Goal: Task Accomplishment & Management: Manage account settings

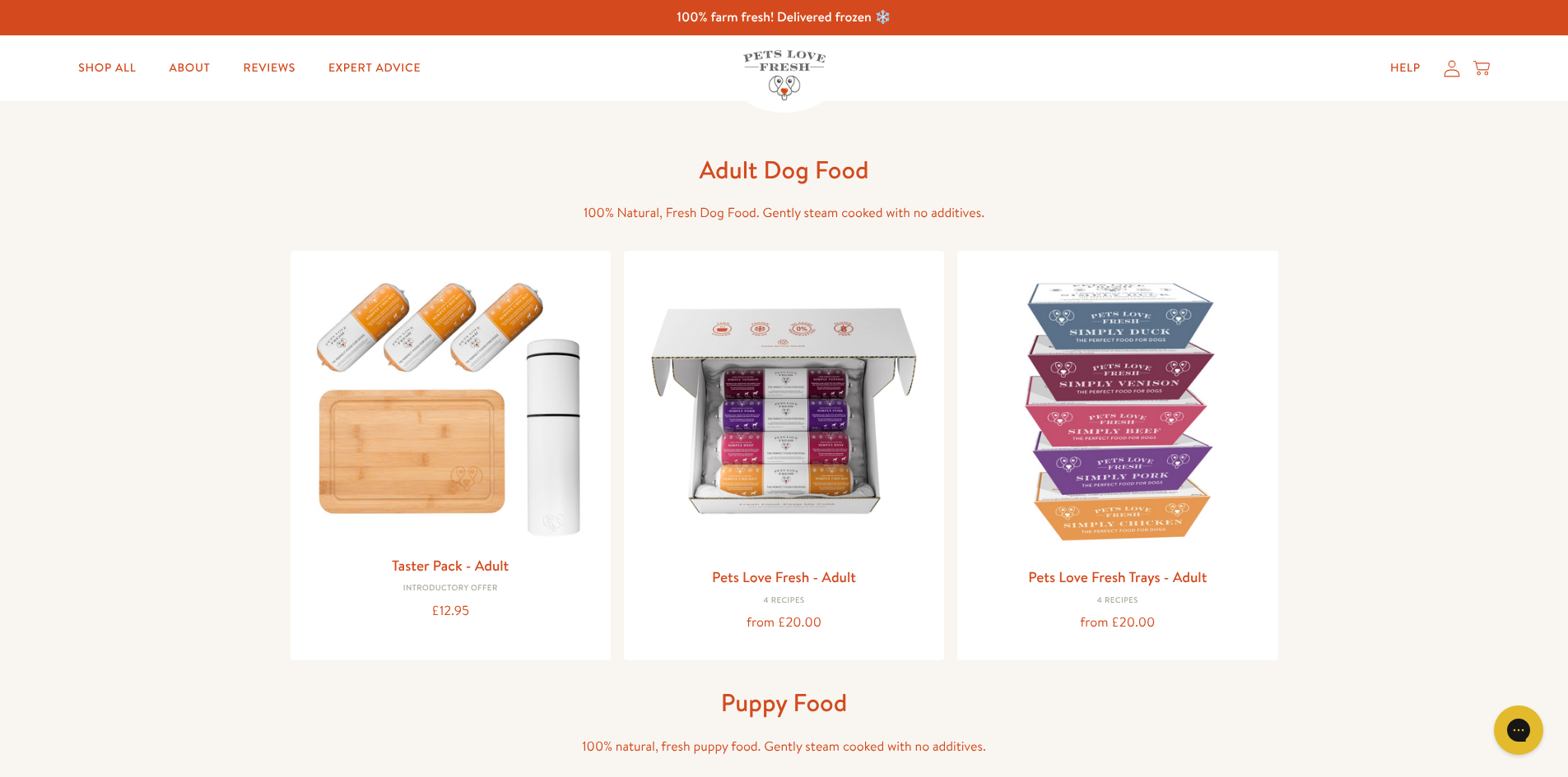
click at [1448, 75] on icon at bounding box center [1452, 68] width 17 height 17
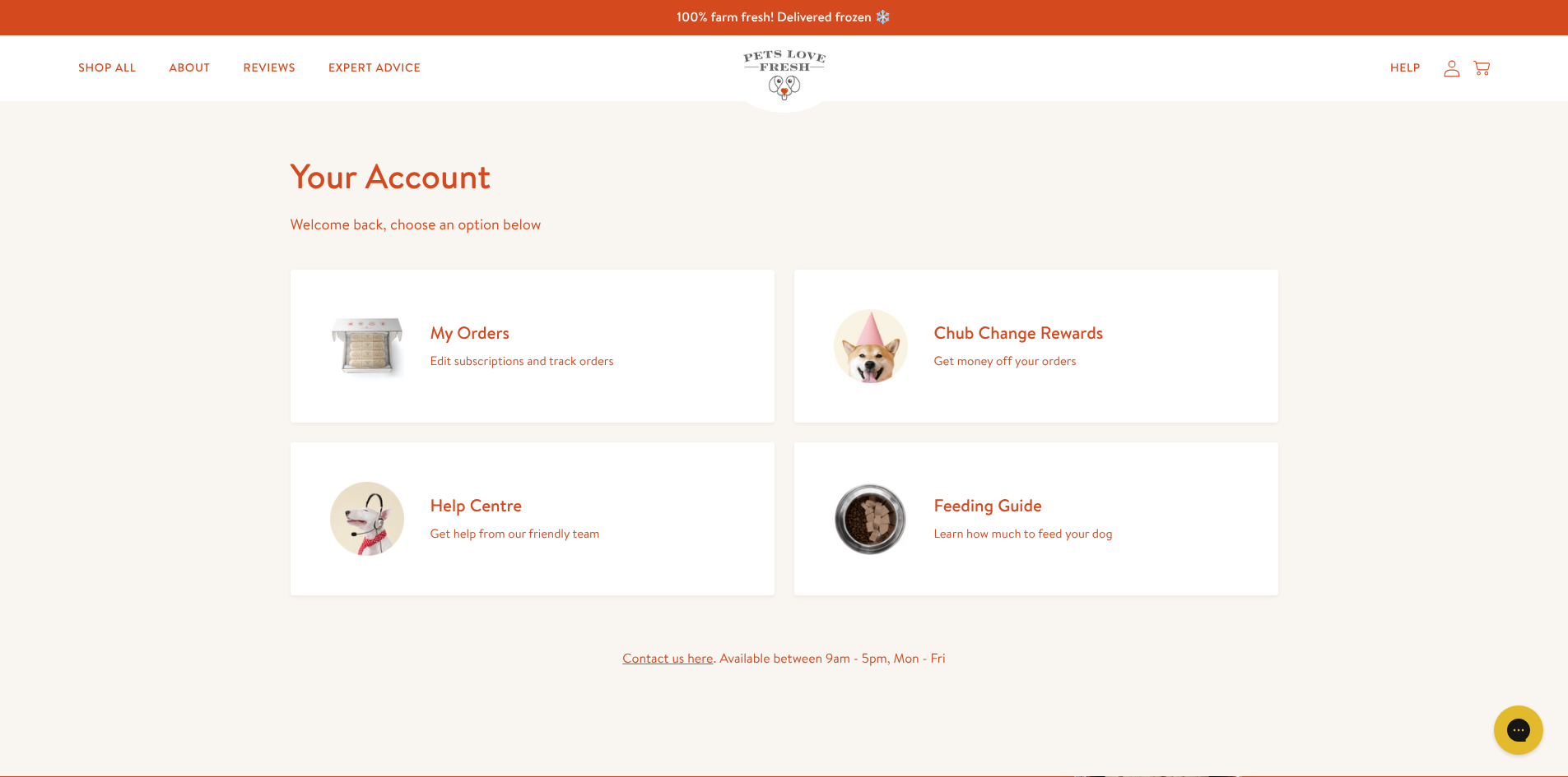
click at [504, 367] on p "Edit subscriptions and track orders" at bounding box center [522, 361] width 183 height 22
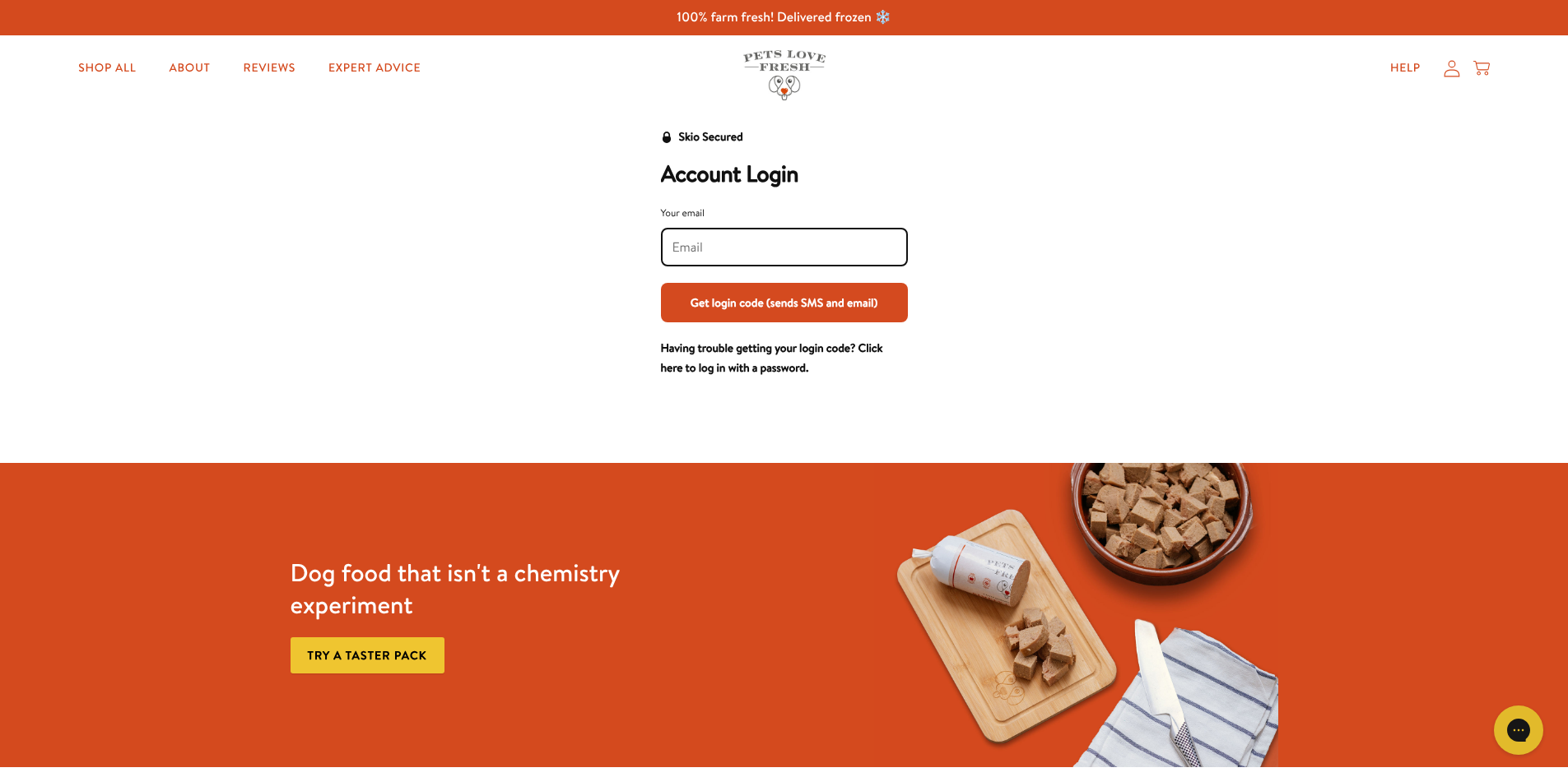
drag, startPoint x: 789, startPoint y: 285, endPoint x: 687, endPoint y: 253, distance: 106.9
click at [687, 253] on input "Your email" at bounding box center [784, 247] width 224 height 18
type input "sue.e26@gmail.com"
click at [818, 300] on button "Get login code (sends SMS and email)" at bounding box center [784, 303] width 247 height 39
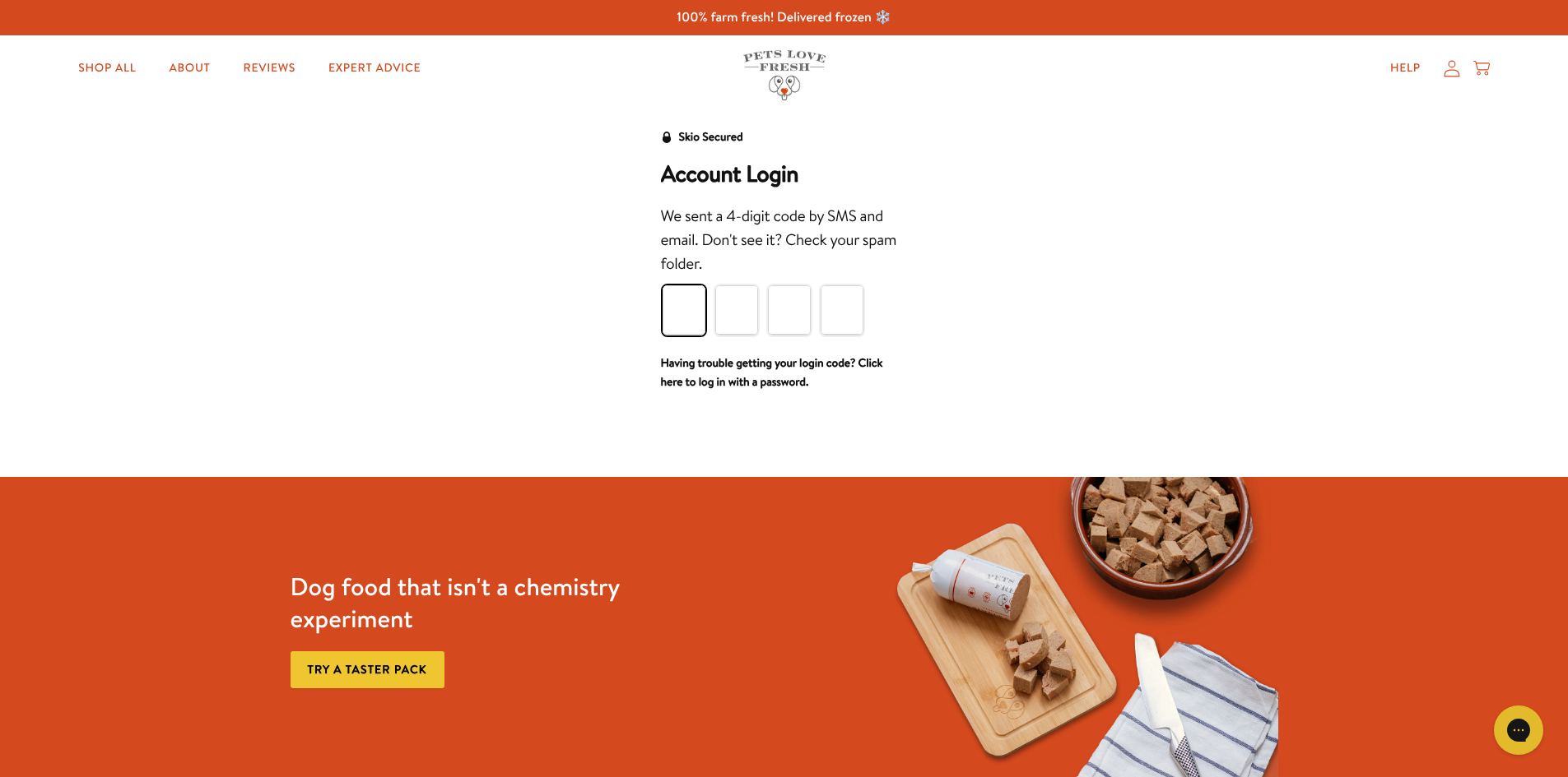
type input "1"
type input "4"
type input "7"
type input "9"
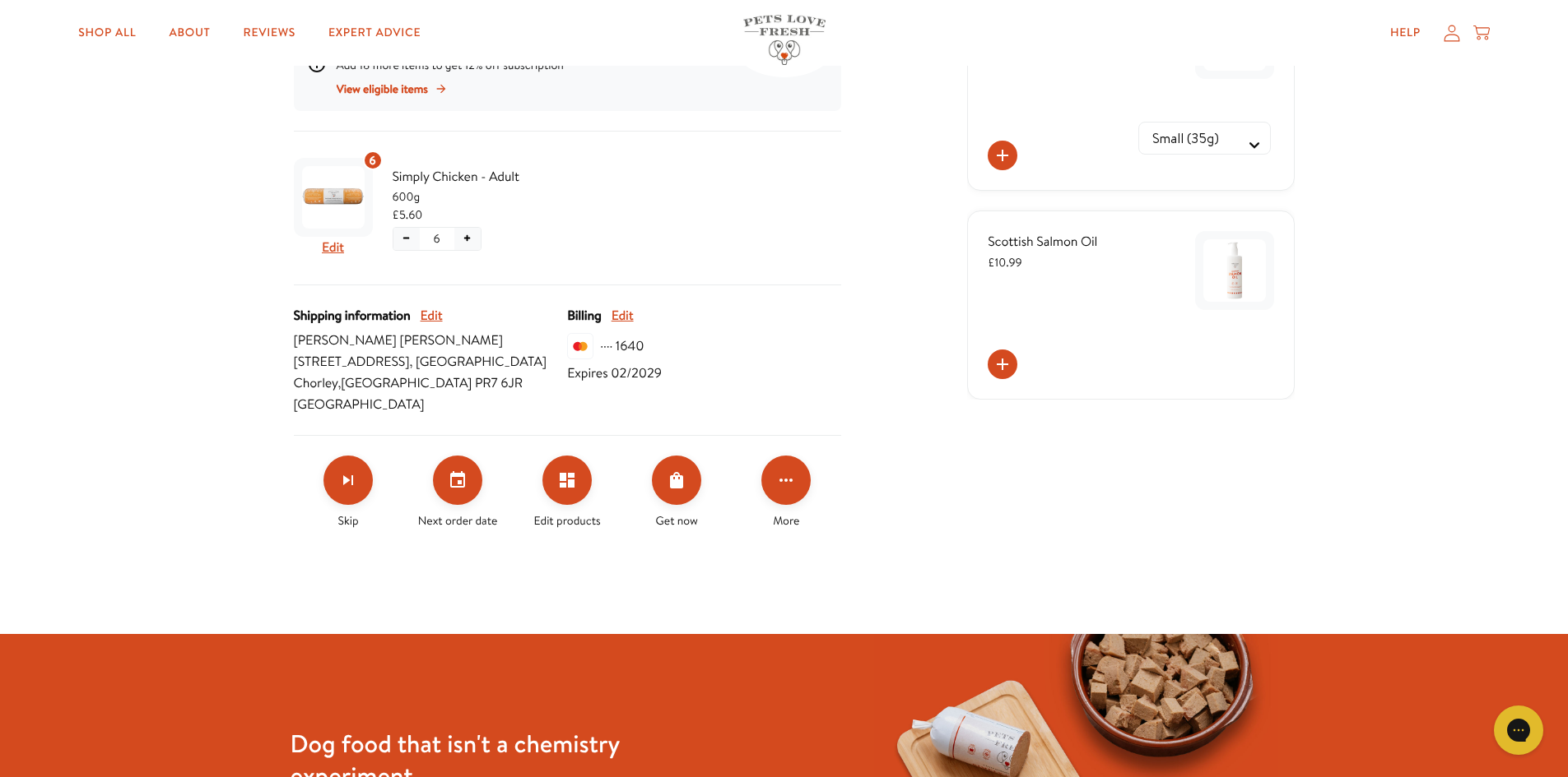
scroll to position [424, 0]
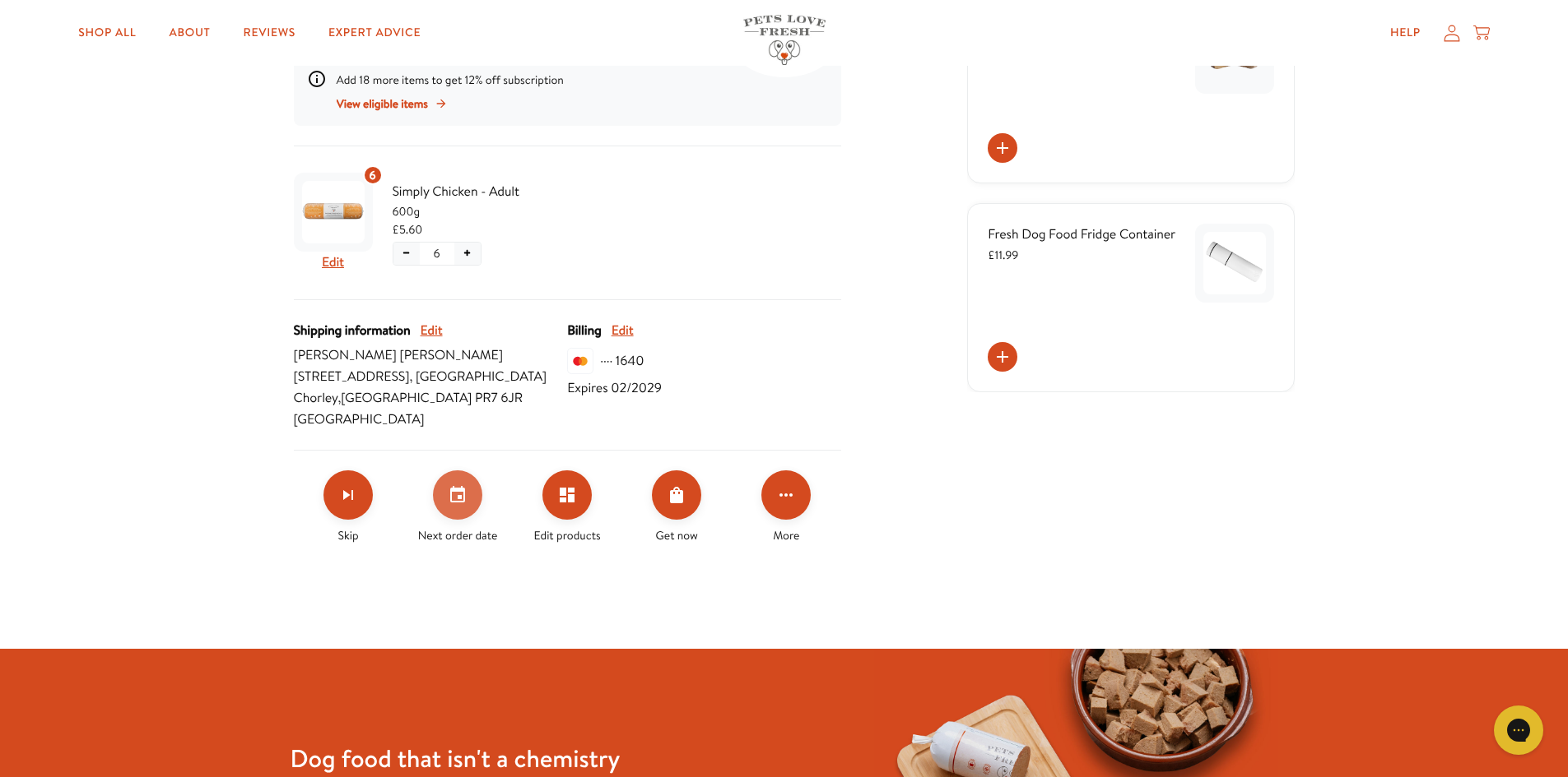
click at [457, 482] on button "Set your next order date" at bounding box center [457, 495] width 50 height 50
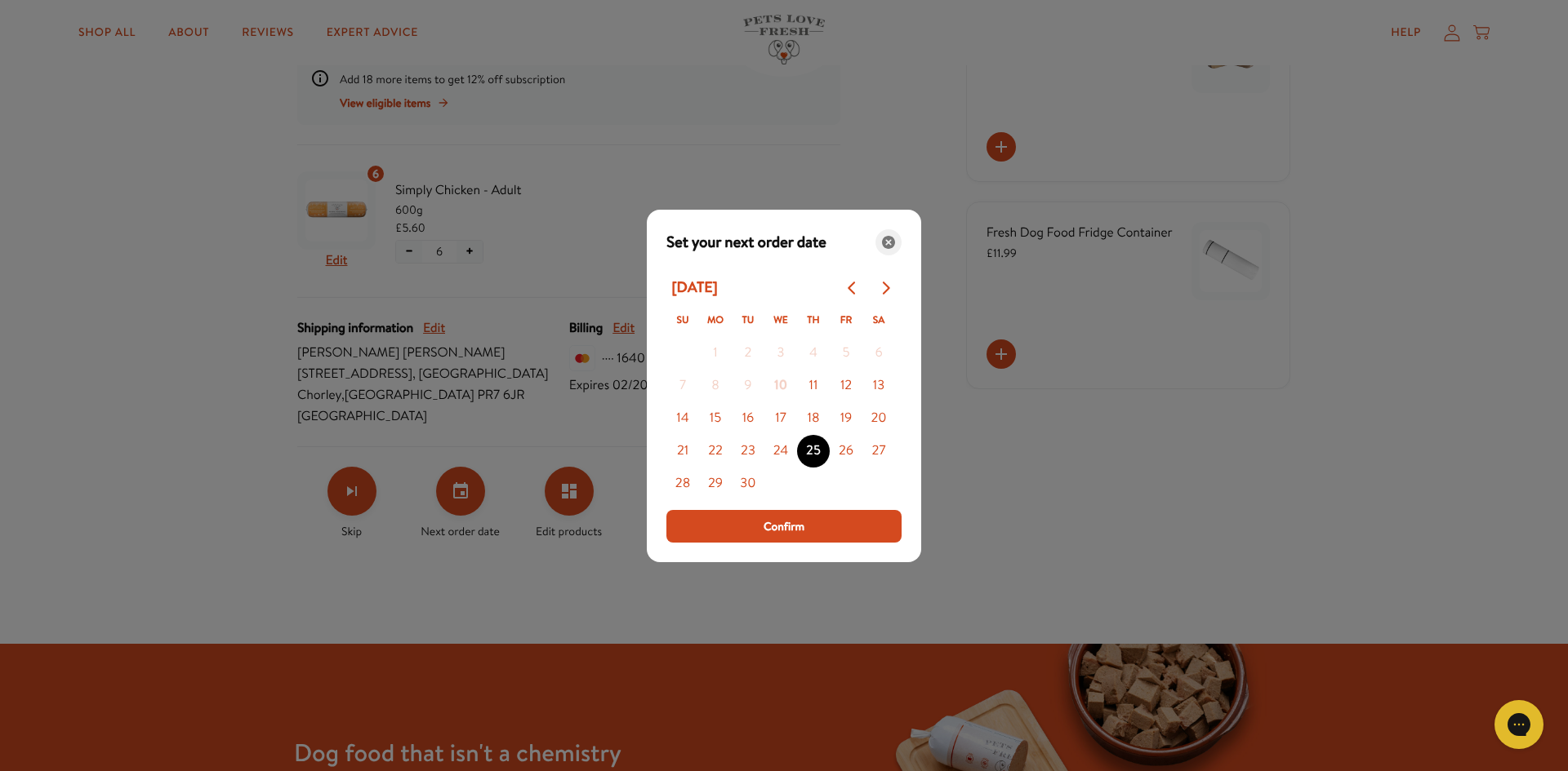
click at [888, 247] on icon "Close" at bounding box center [888, 242] width 13 height 13
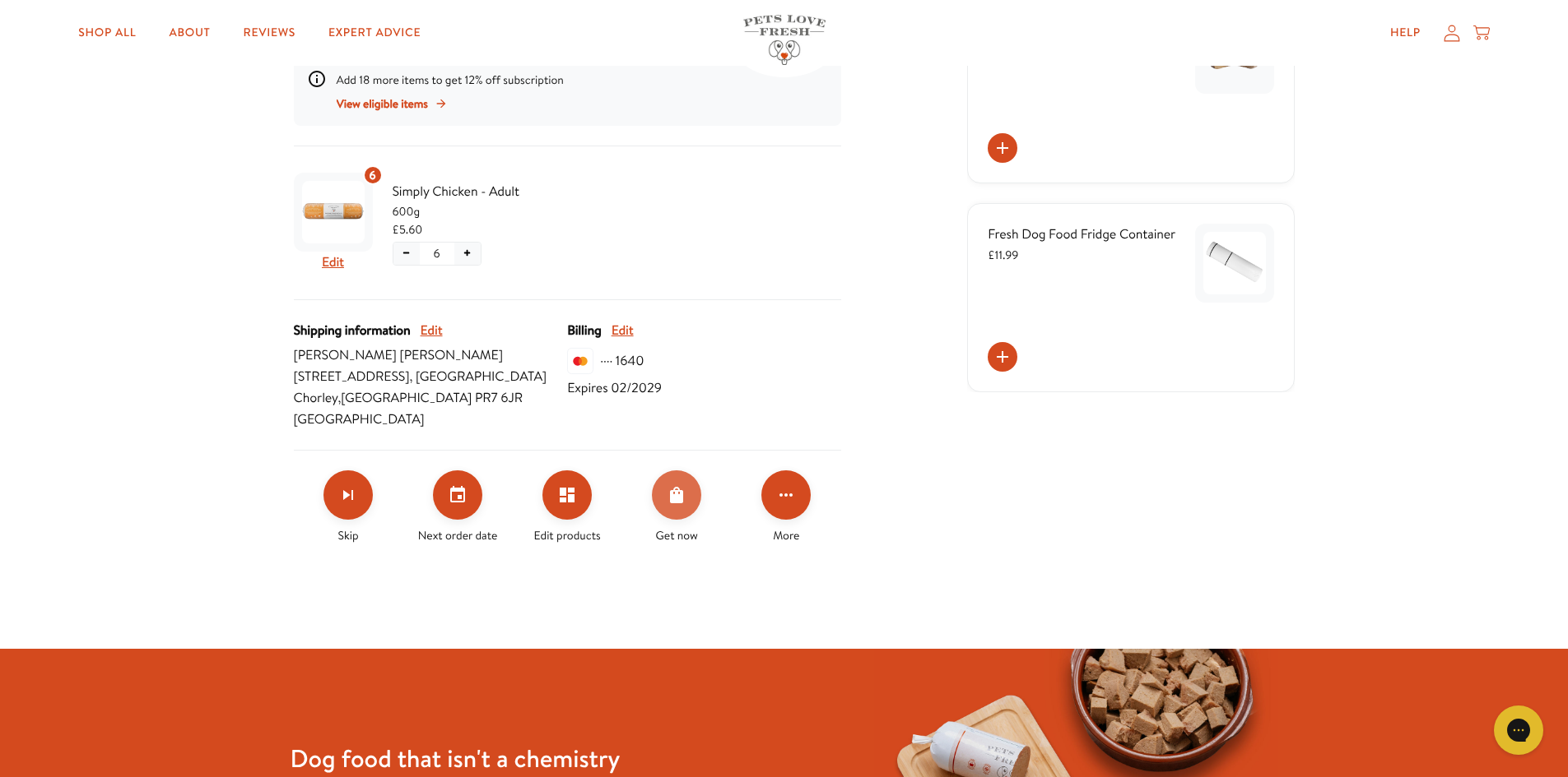
click at [673, 506] on button "Order Now" at bounding box center [676, 495] width 50 height 50
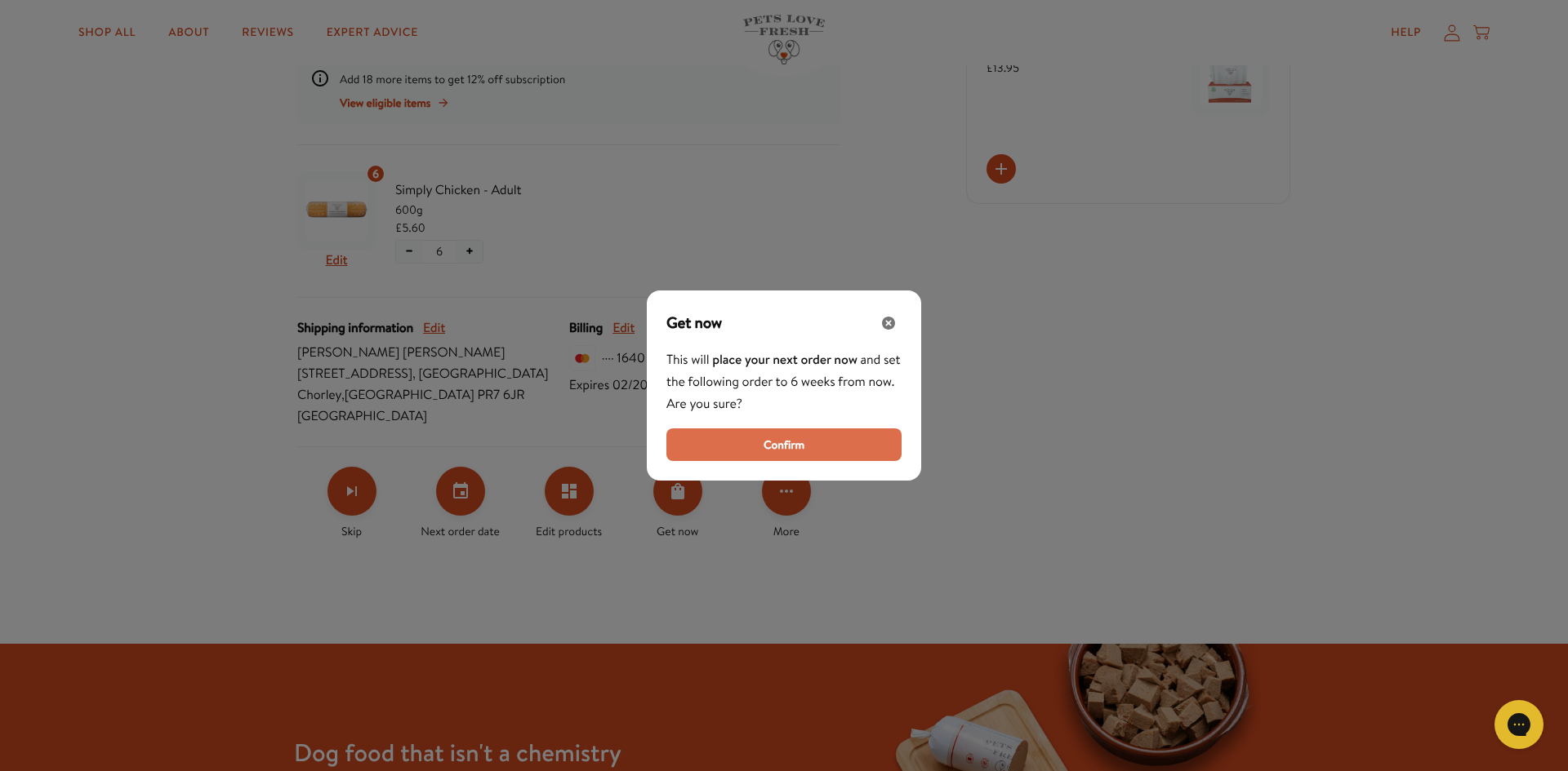
click at [799, 448] on span "Confirm" at bounding box center [784, 444] width 41 height 18
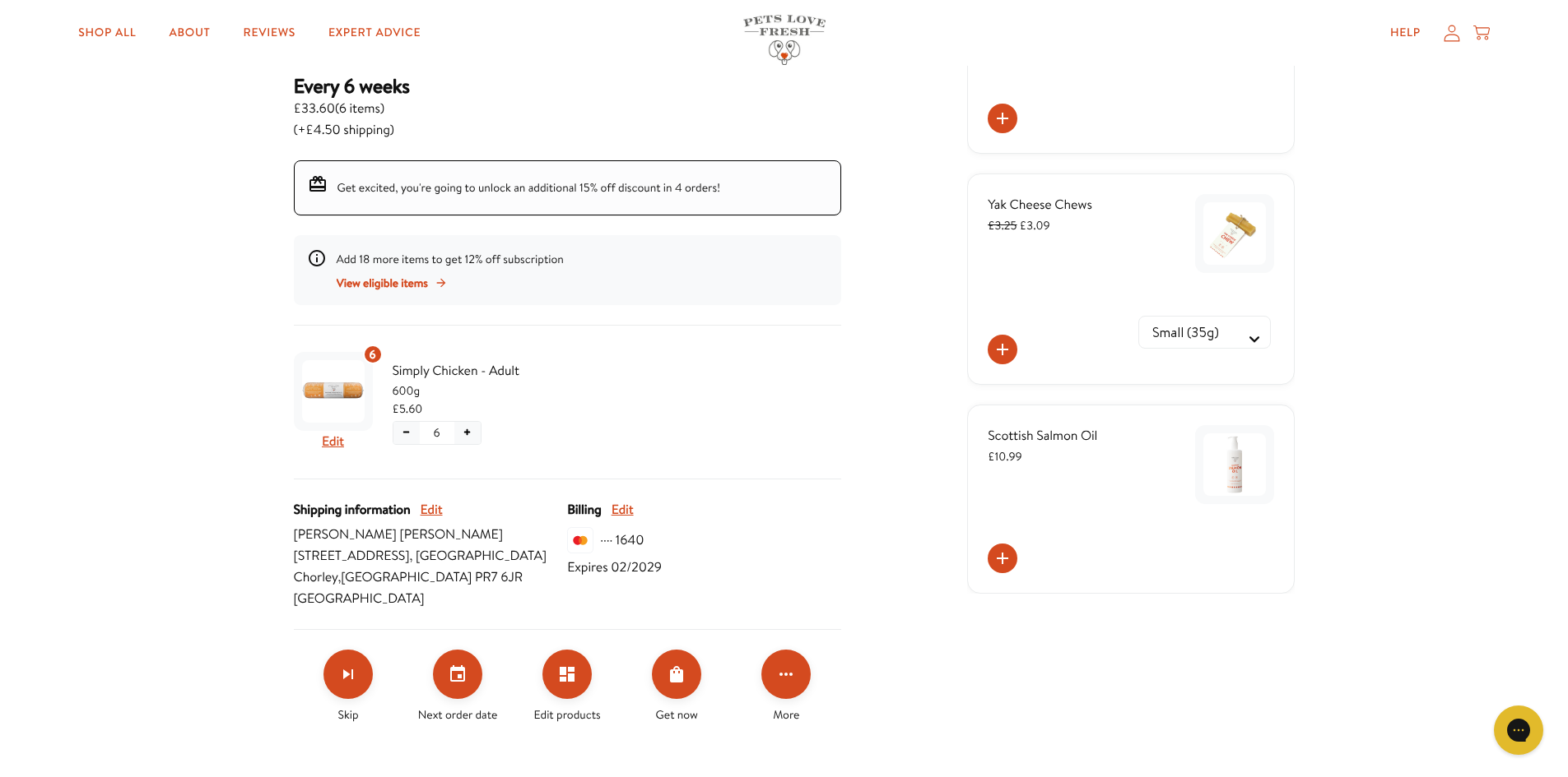
scroll to position [241, 0]
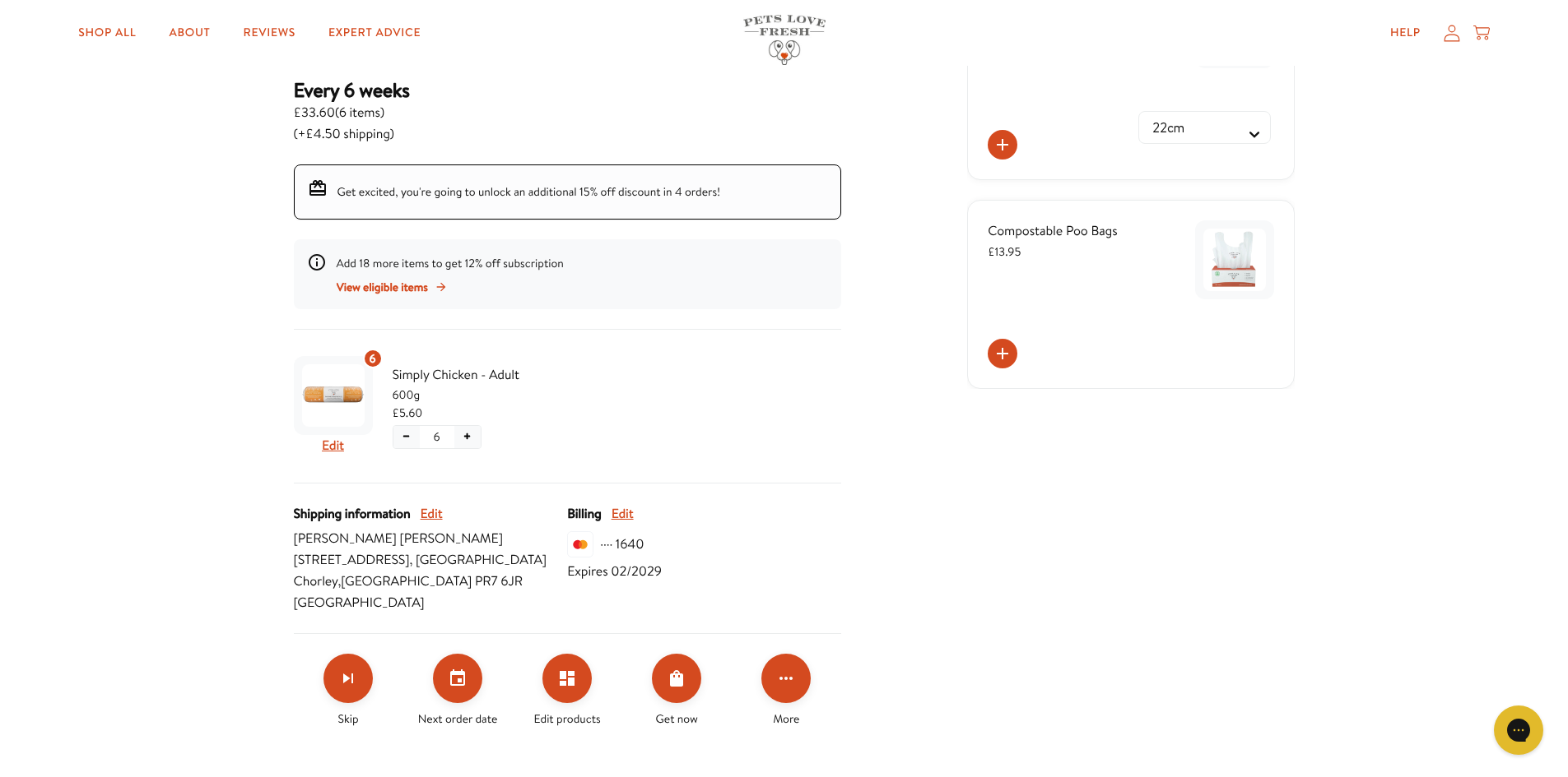
click at [467, 436] on button "+" at bounding box center [468, 438] width 26 height 22
click at [470, 433] on div at bounding box center [567, 416] width 547 height 134
click at [468, 434] on button "+" at bounding box center [468, 438] width 26 height 22
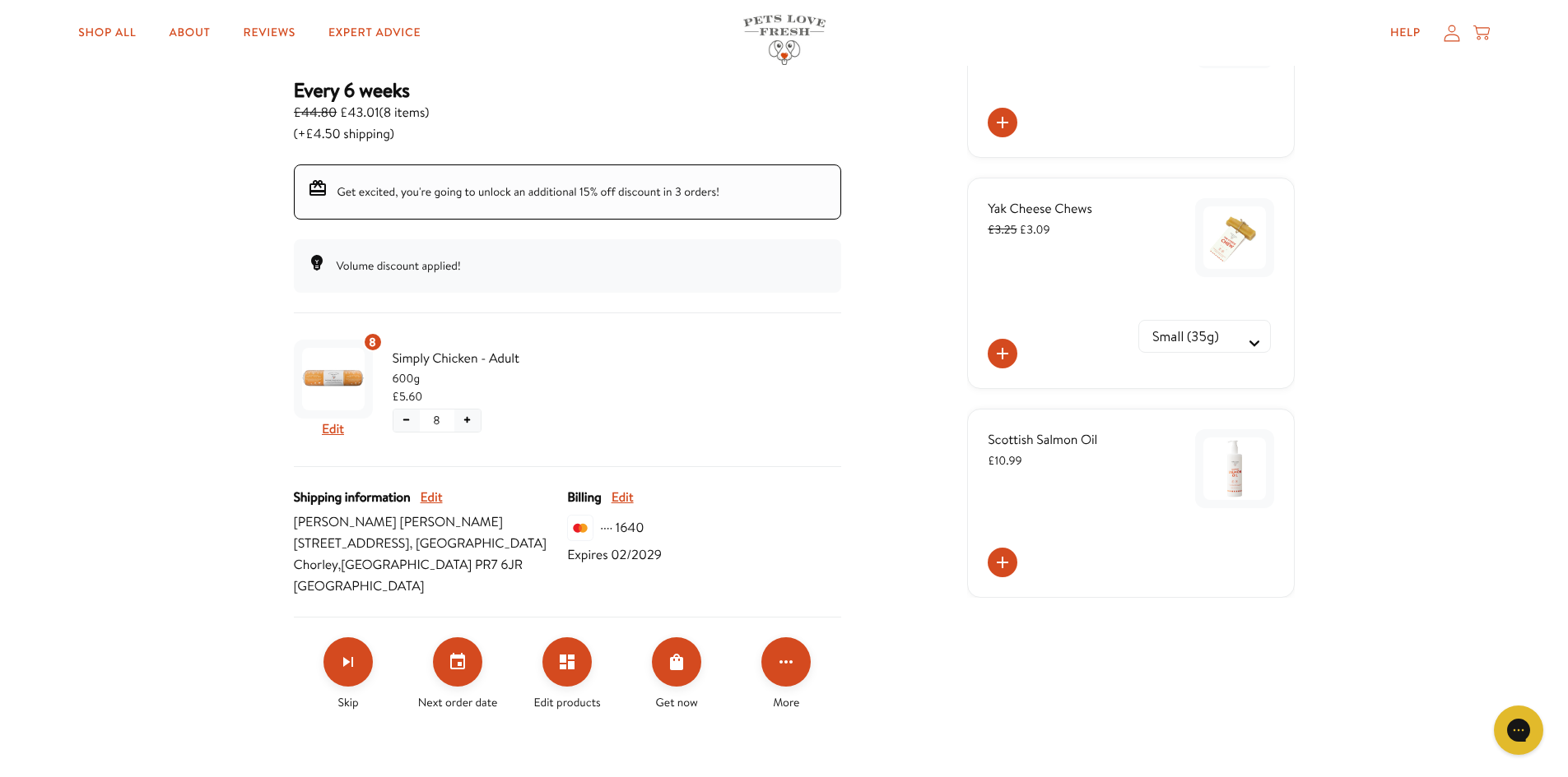
click at [1230, 240] on img at bounding box center [1234, 237] width 63 height 63
click at [1217, 338] on Selector "Small (35g) Medium (70g)" at bounding box center [1204, 336] width 133 height 33
drag, startPoint x: 921, startPoint y: 390, endPoint x: 929, endPoint y: 384, distance: 10.0
click at [922, 390] on div "Skio Secured Your subscriptions Chub Change Rewards Order history Add backup ca…" at bounding box center [784, 309] width 1021 height 844
click at [1005, 358] on icon at bounding box center [1002, 353] width 20 height 20
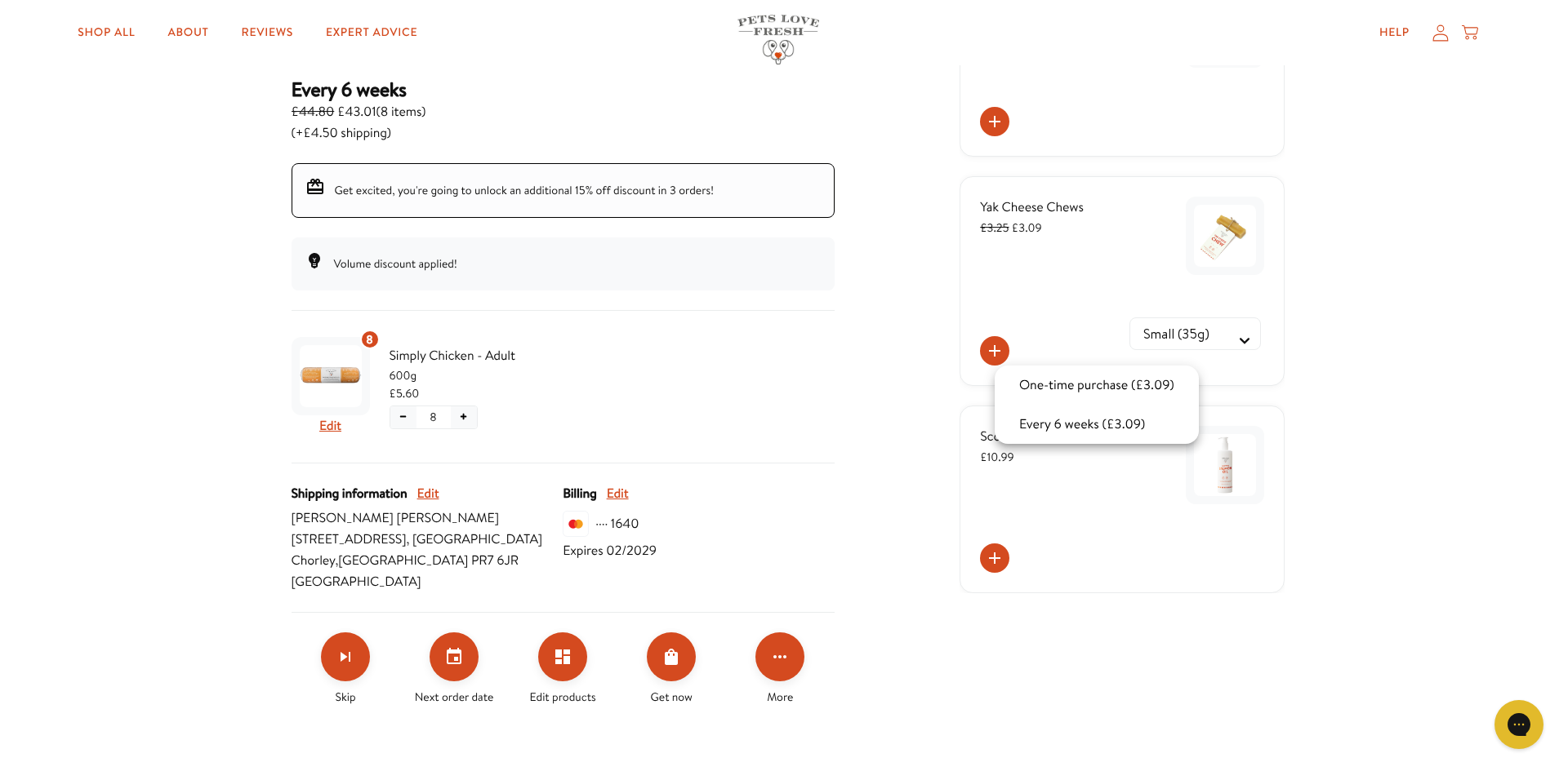
click at [1088, 653] on div at bounding box center [784, 385] width 1568 height 771
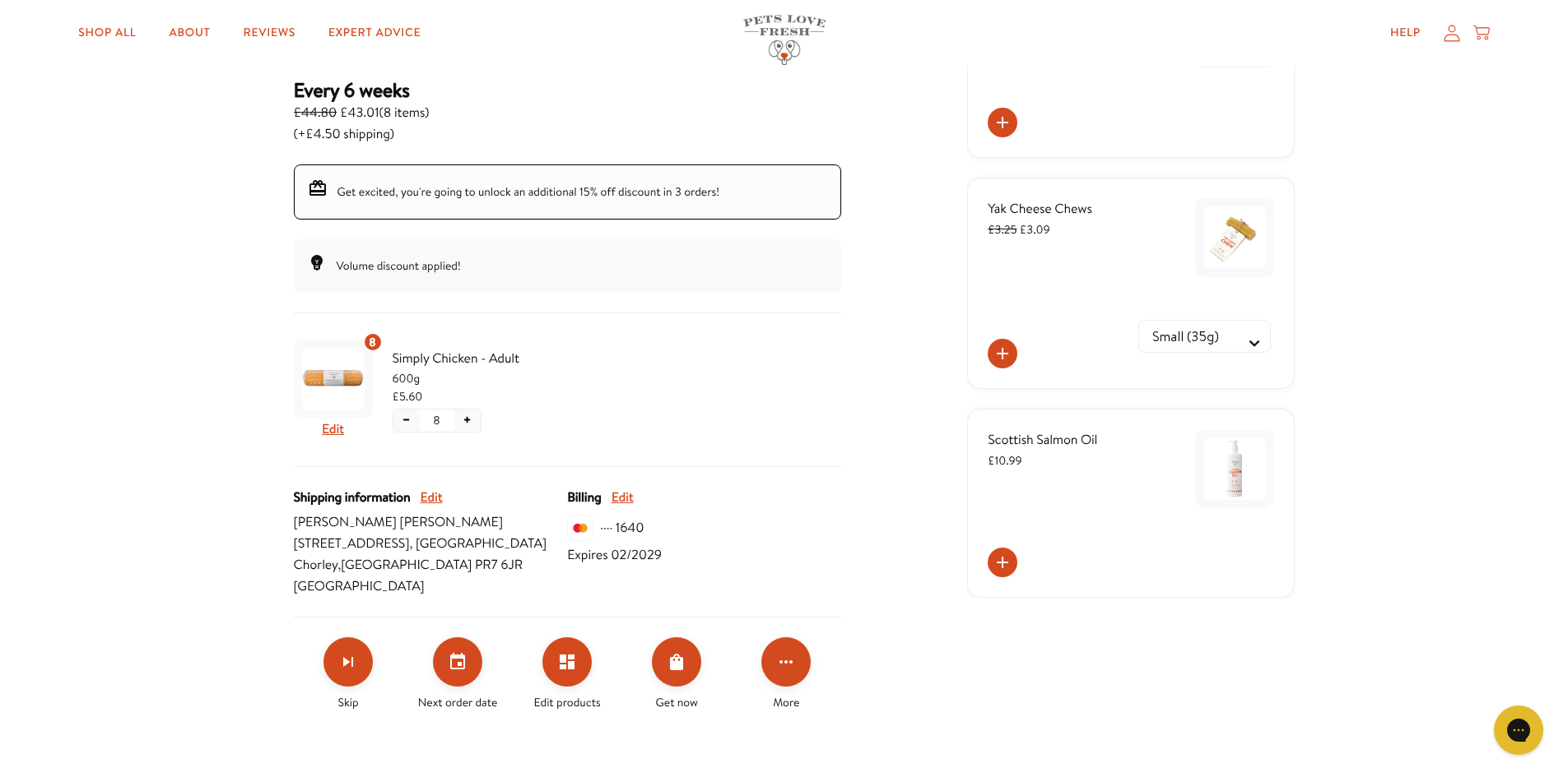
click at [1008, 352] on icon at bounding box center [1002, 353] width 20 height 20
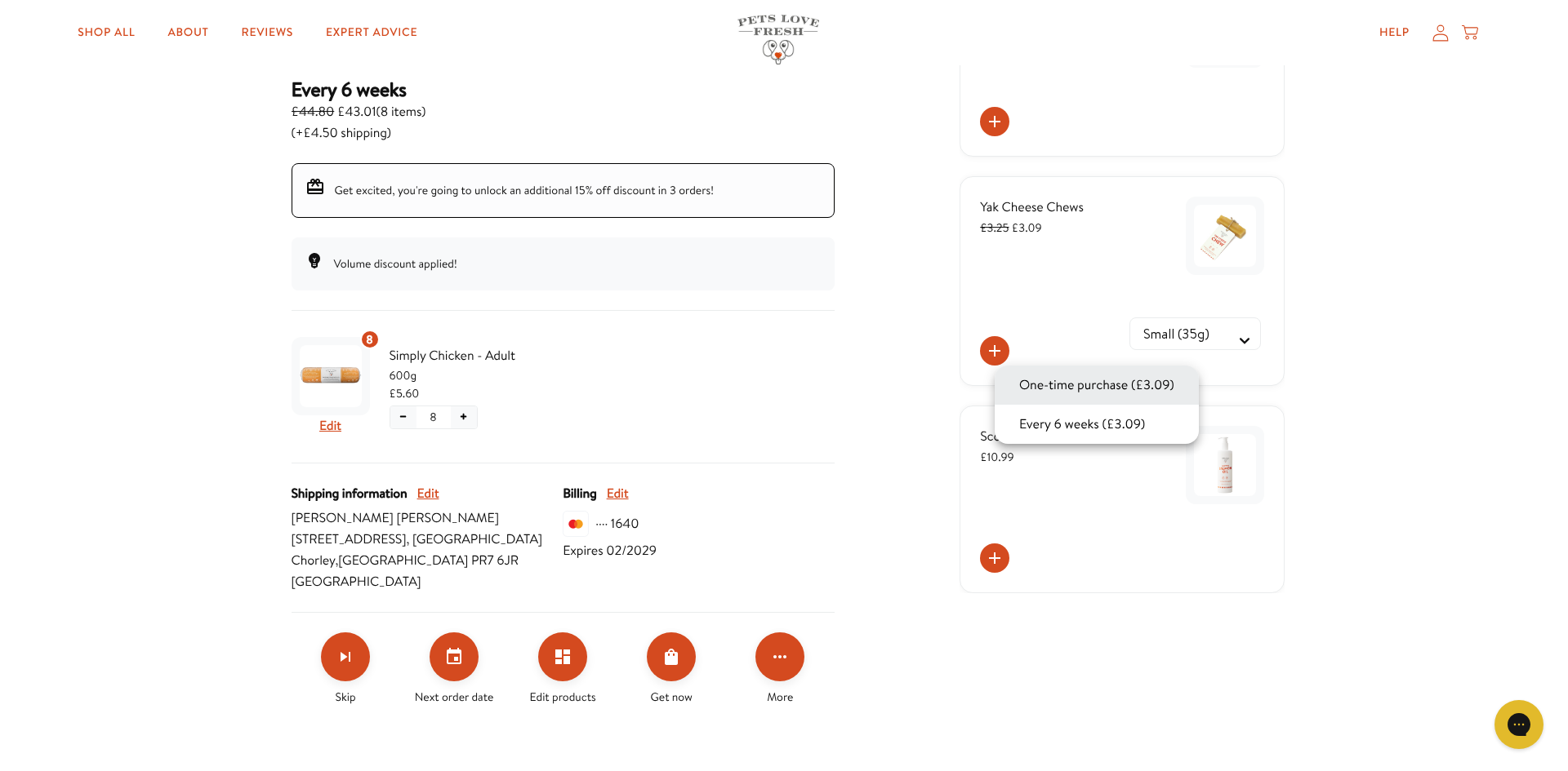
click at [1058, 384] on button "One-time purchase (£3.09)" at bounding box center [1096, 385] width 165 height 19
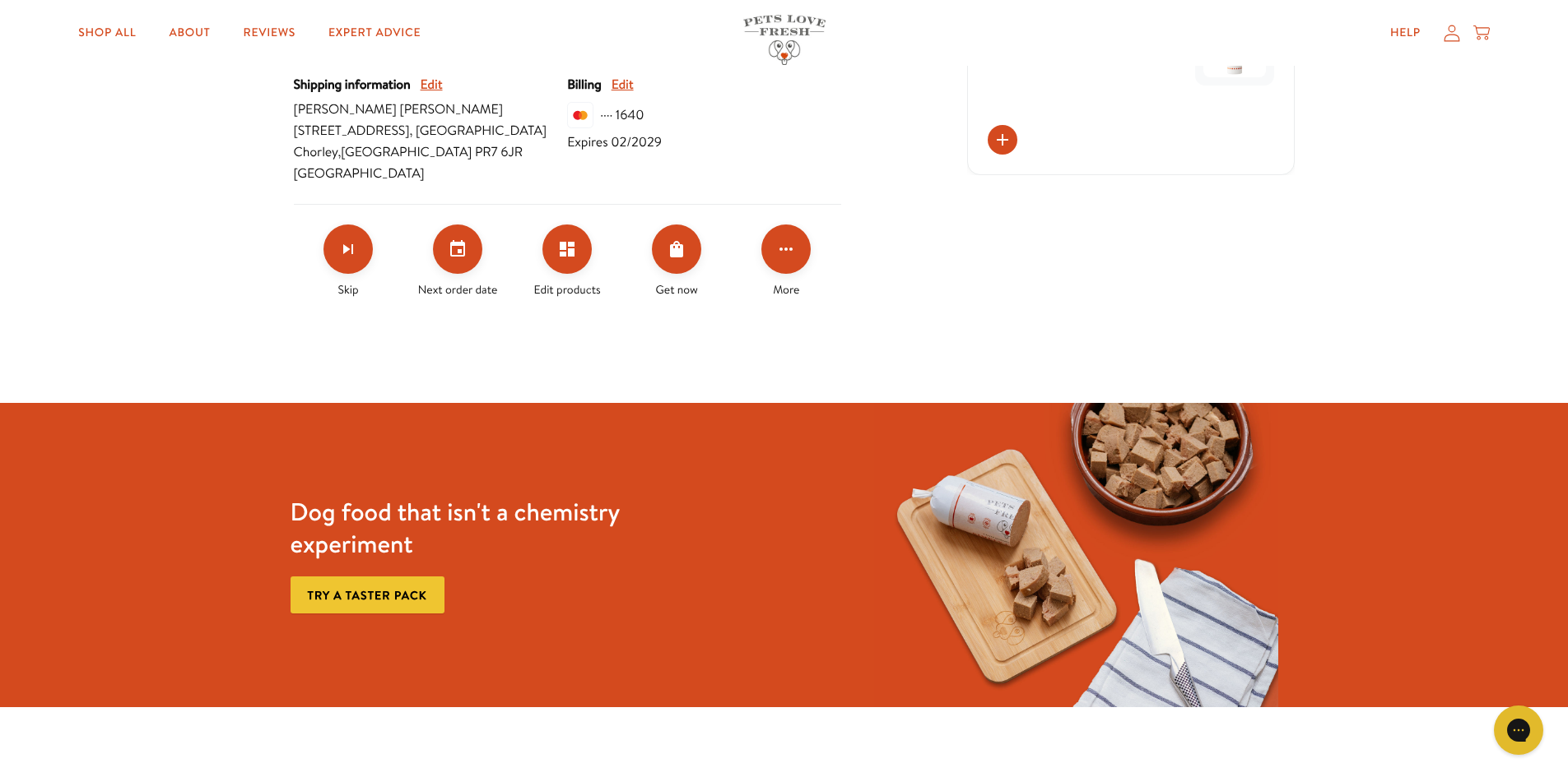
scroll to position [449, 0]
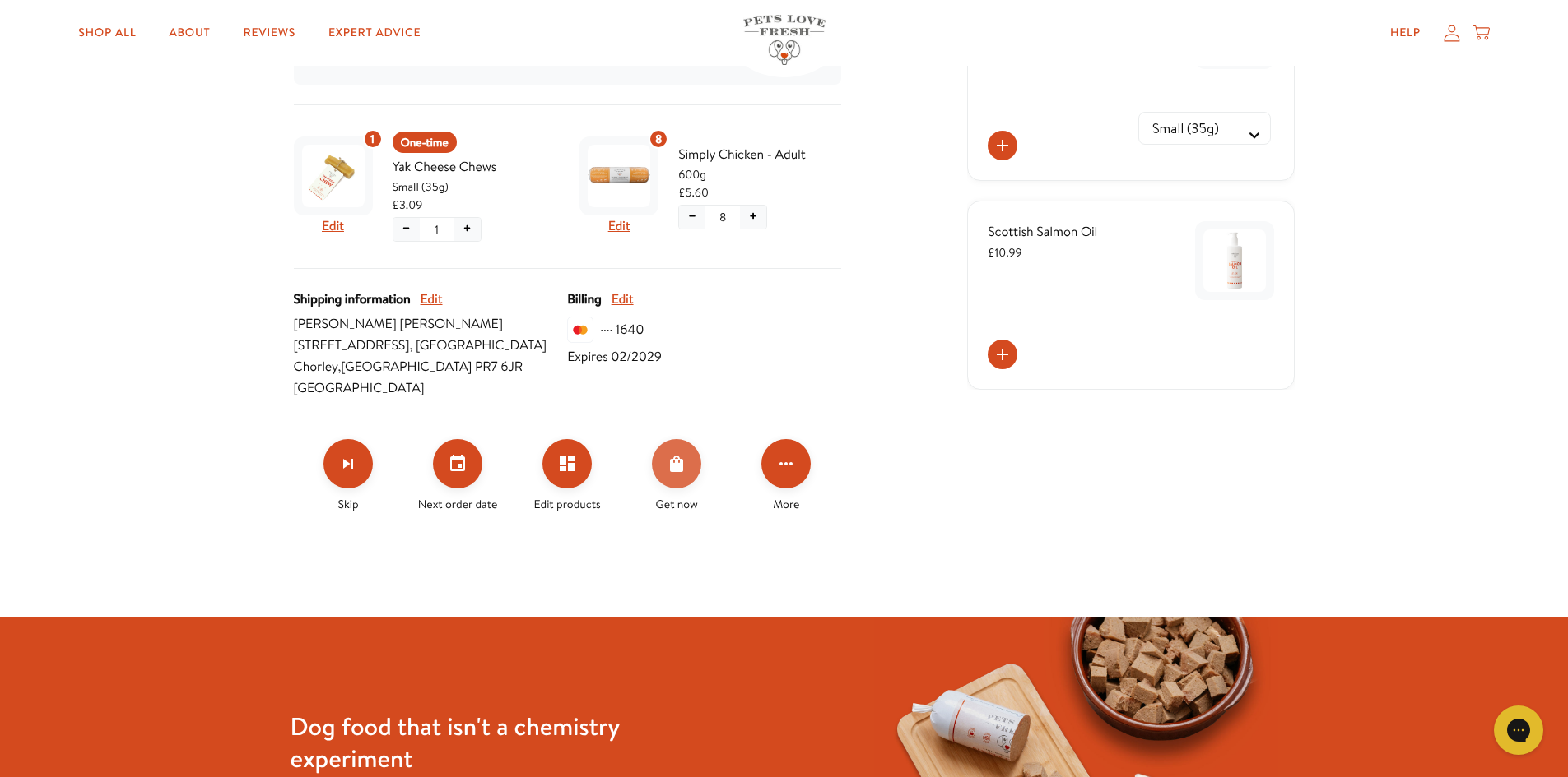
click at [679, 474] on button "Order Now" at bounding box center [676, 464] width 50 height 50
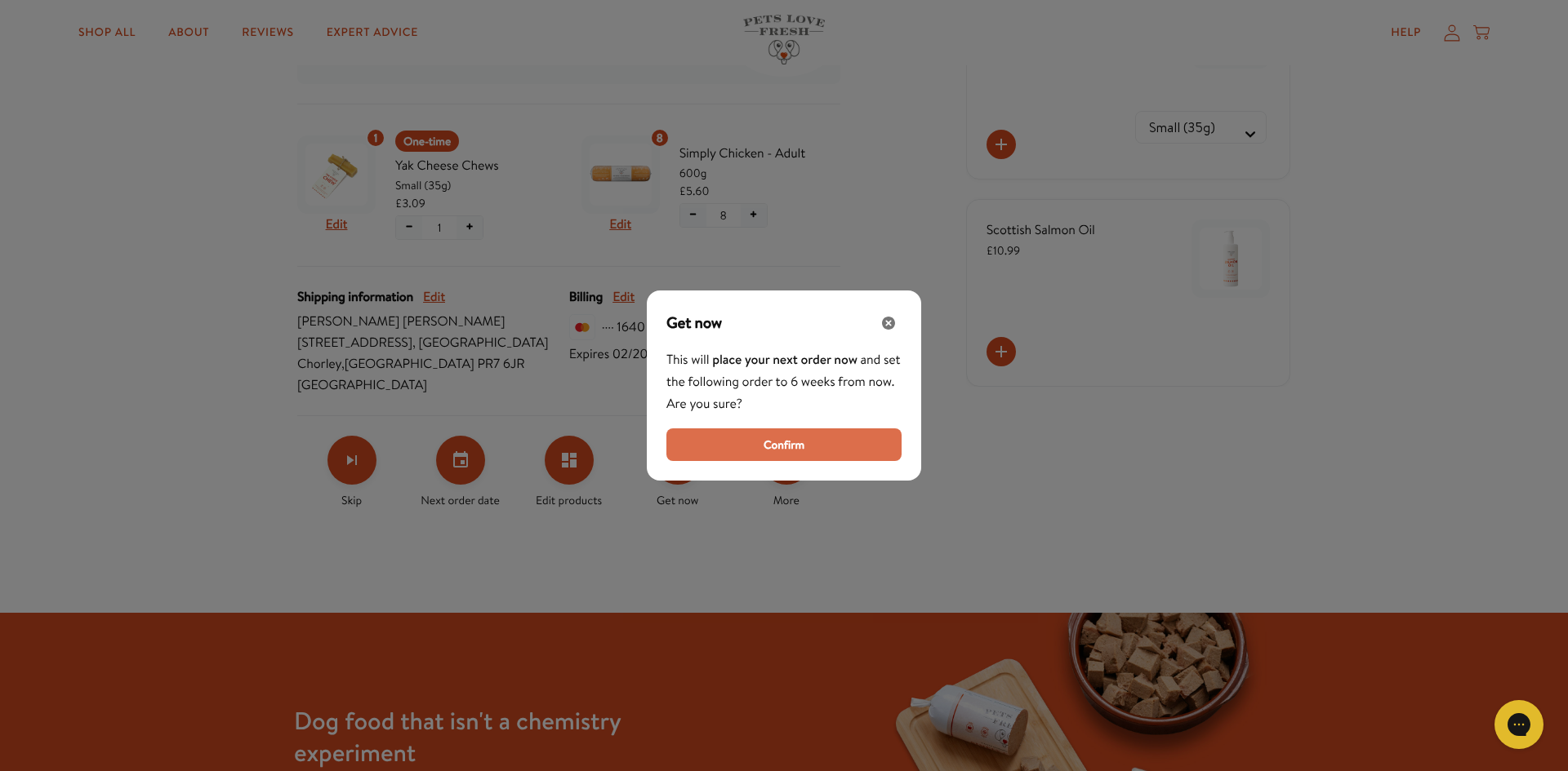
click at [787, 443] on span "Confirm" at bounding box center [784, 444] width 41 height 18
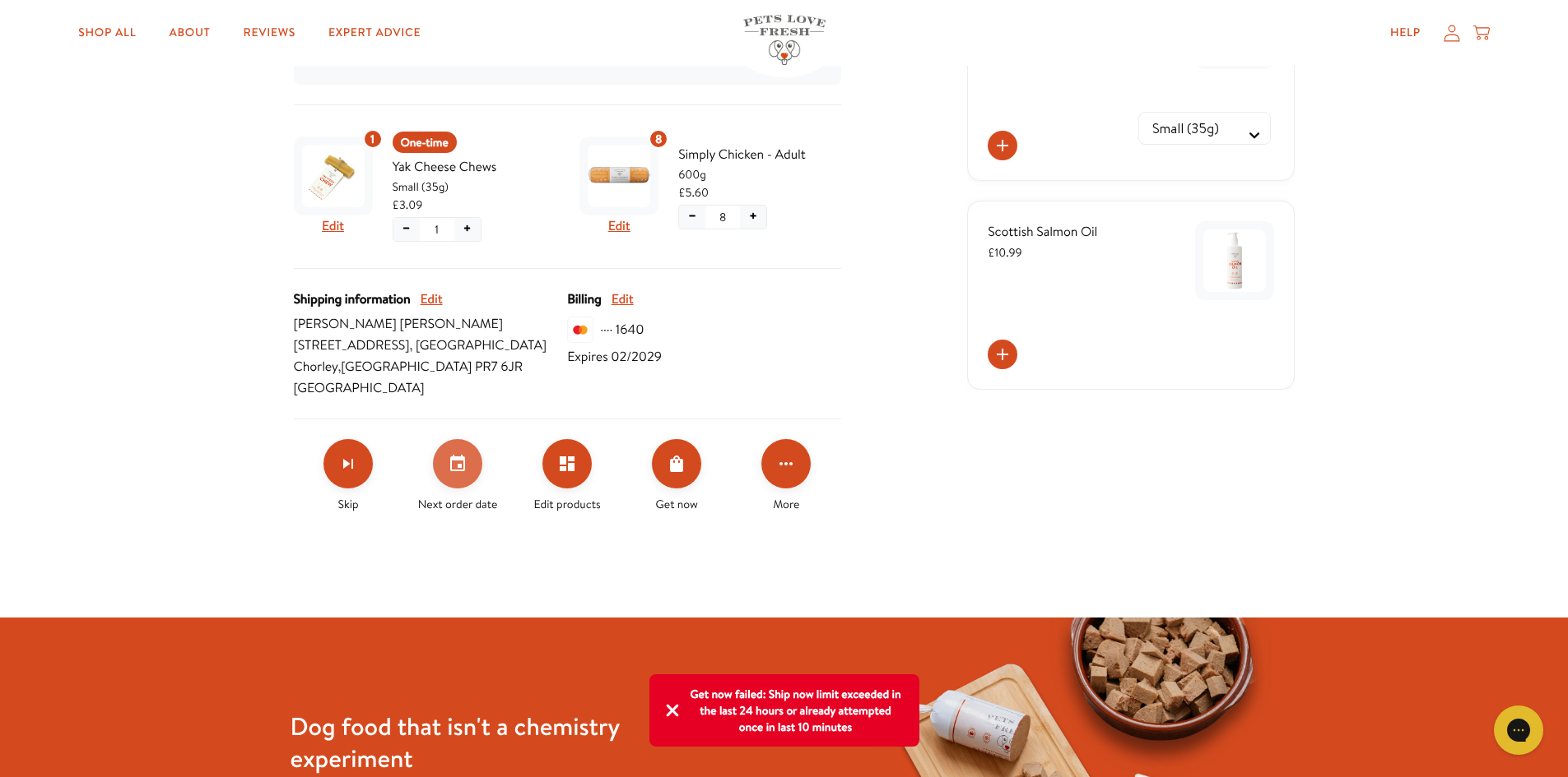
click at [459, 470] on icon "Set your next order date" at bounding box center [457, 464] width 20 height 20
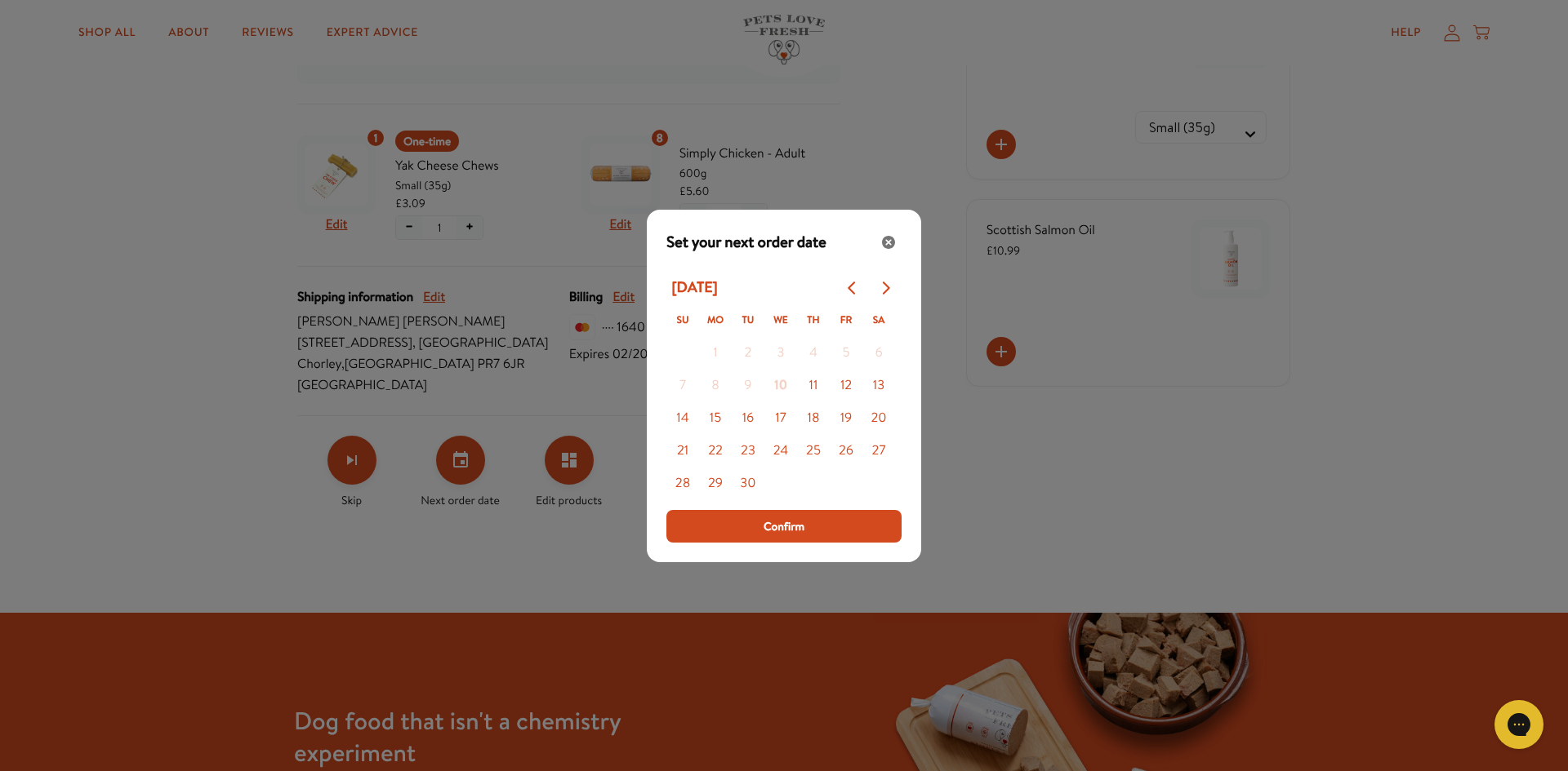
click at [511, 563] on div "Modal" at bounding box center [784, 385] width 1568 height 771
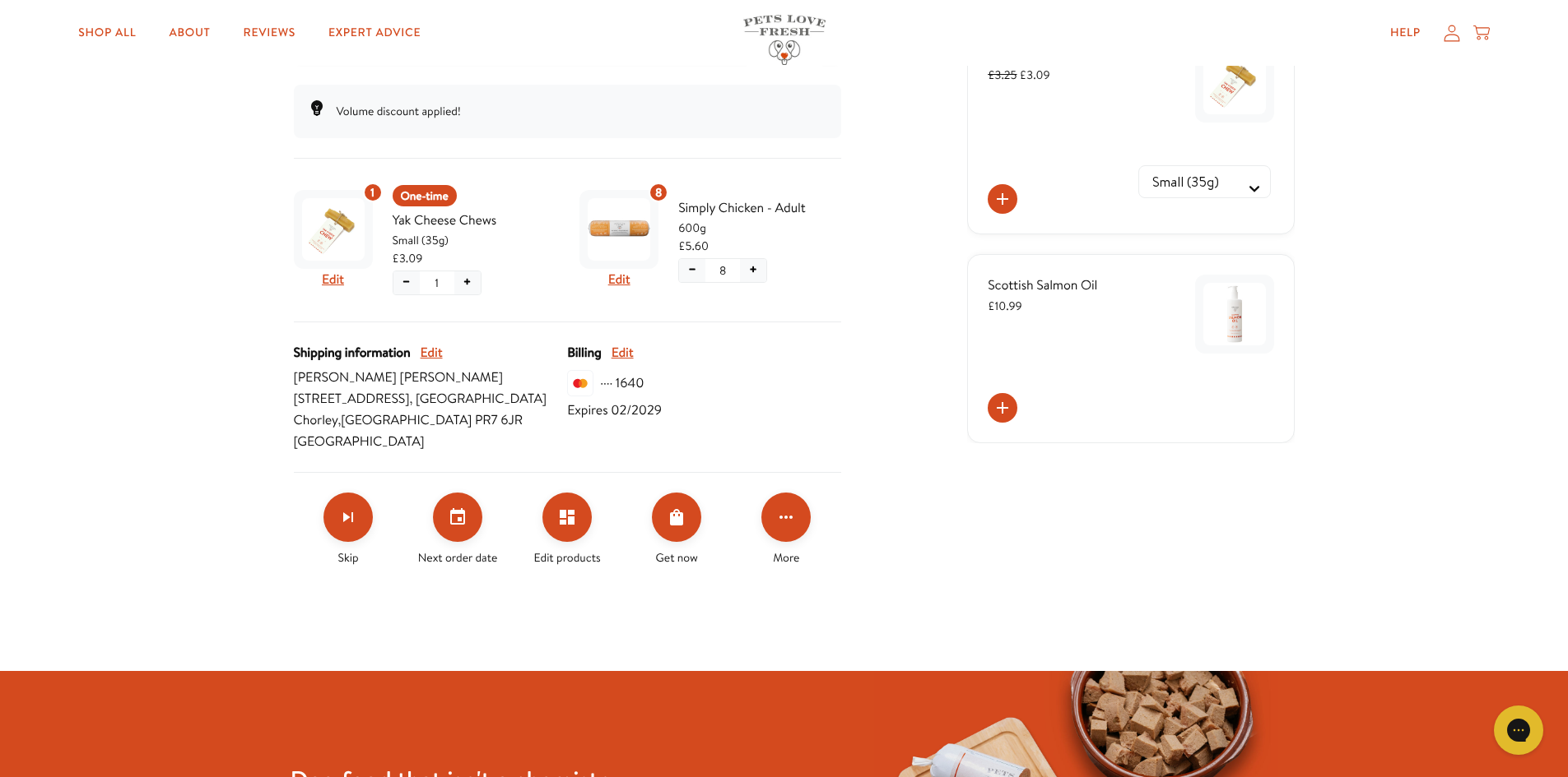
scroll to position [0, 0]
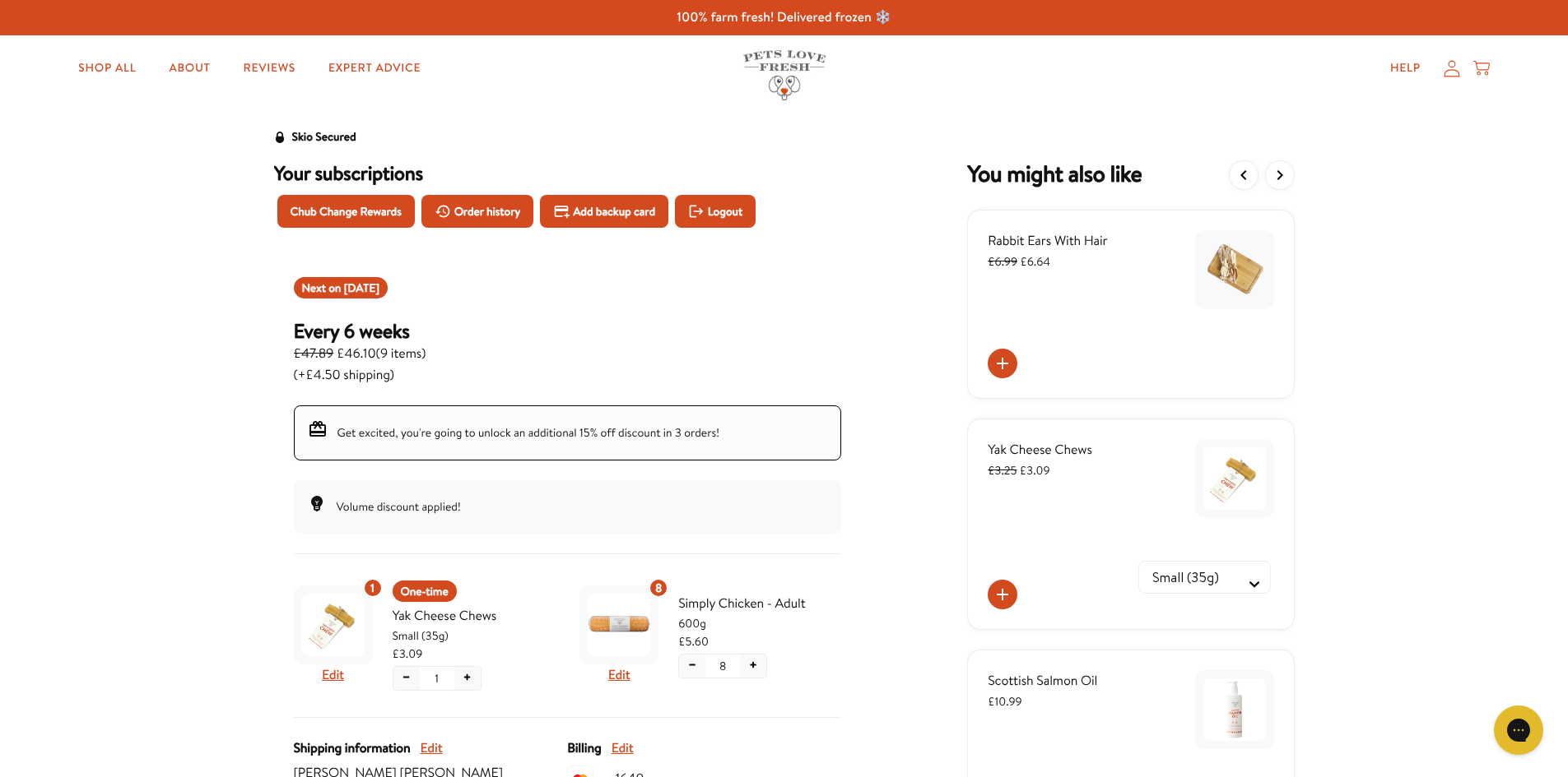
click at [832, 187] on div "Your subscriptions" at bounding box center [567, 172] width 600 height 37
